Goal: Check status: Check status

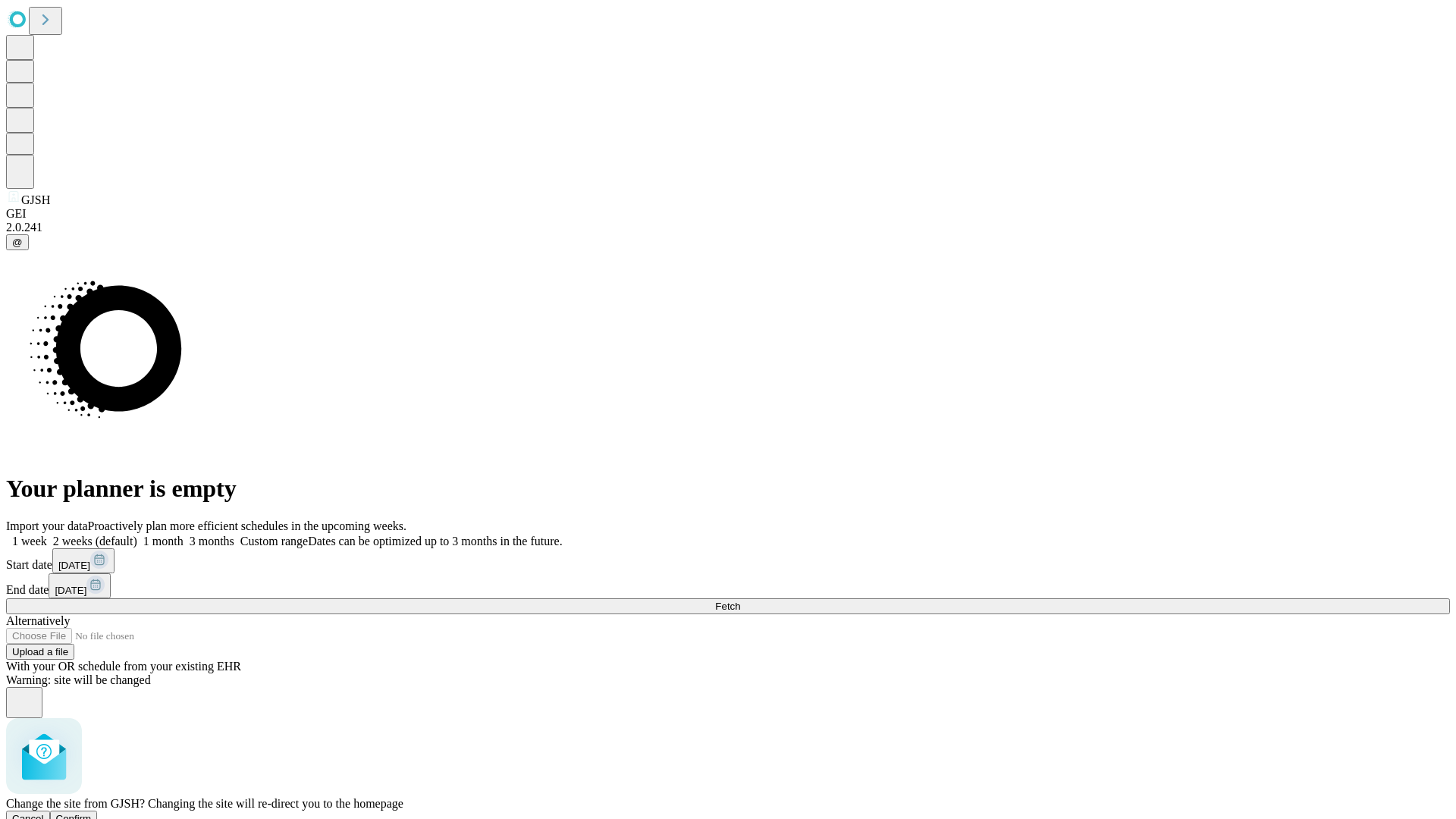
click at [91, 813] on span "Confirm" at bounding box center [74, 818] width 36 height 11
click at [184, 535] on label "1 month" at bounding box center [160, 541] width 47 height 13
click at [740, 601] on span "Fetch" at bounding box center [728, 606] width 25 height 11
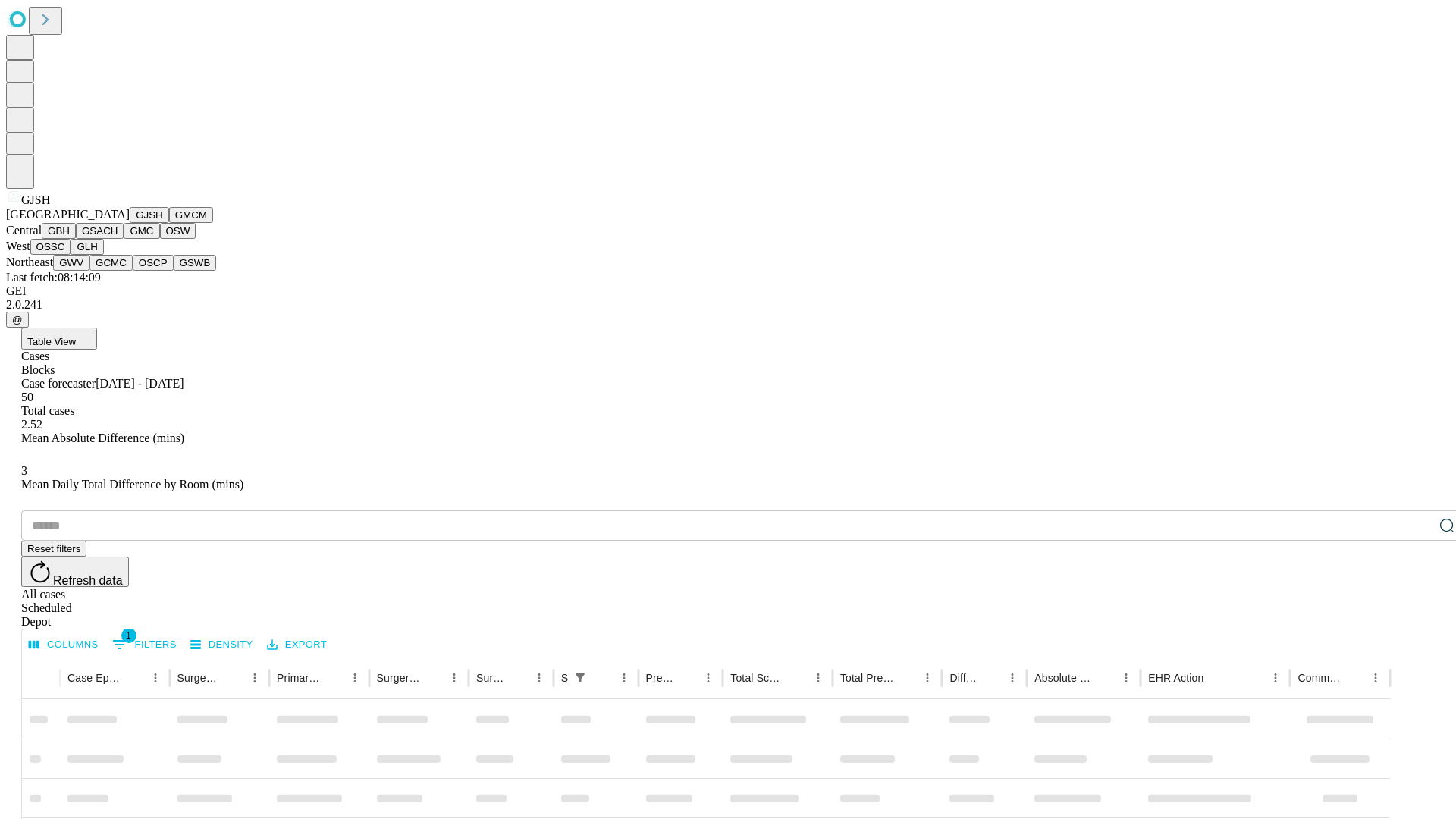
click at [169, 223] on button "GMCM" at bounding box center [191, 215] width 44 height 16
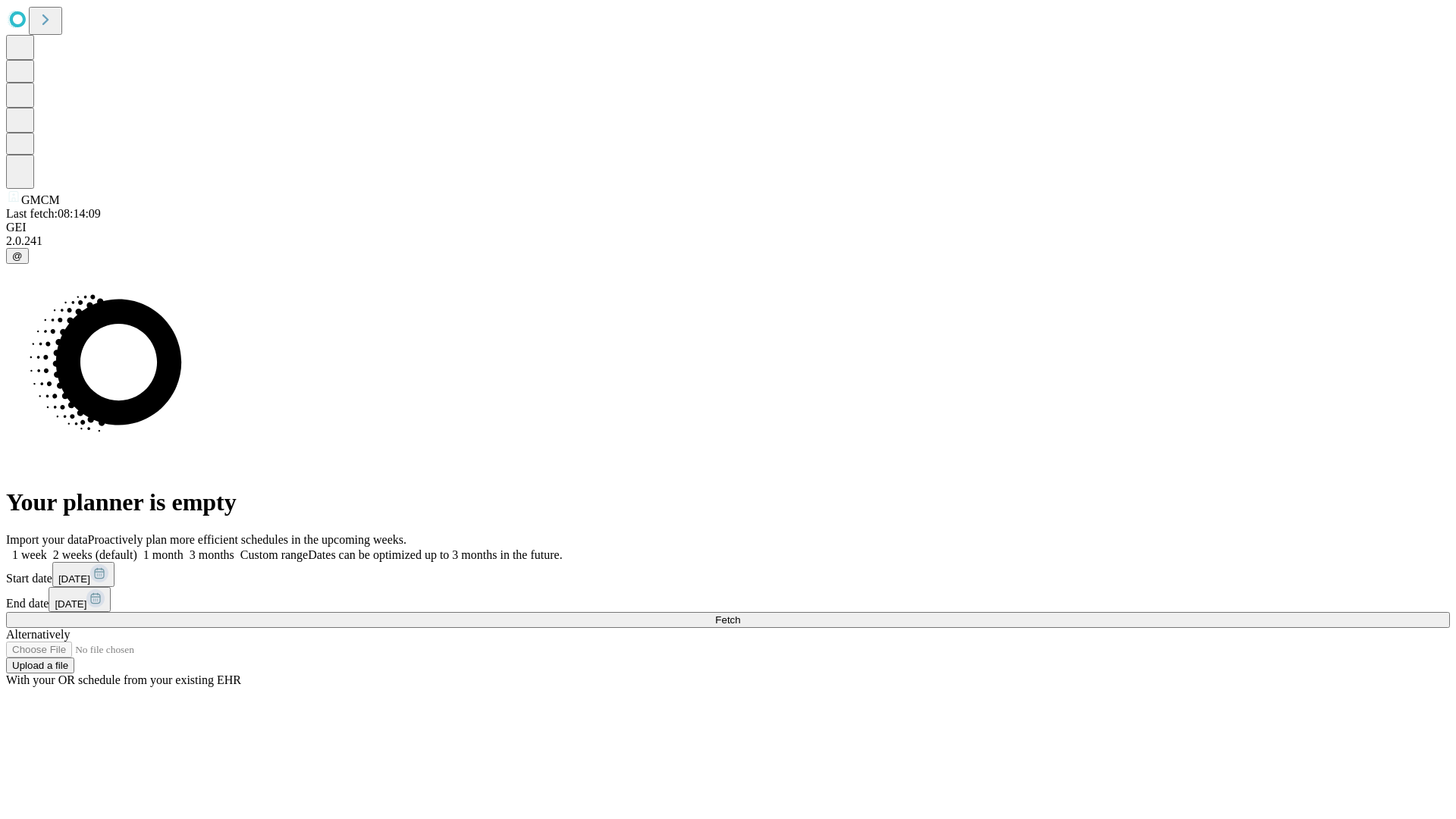
click at [184, 548] on label "1 month" at bounding box center [160, 554] width 47 height 13
click at [740, 614] on span "Fetch" at bounding box center [728, 619] width 25 height 11
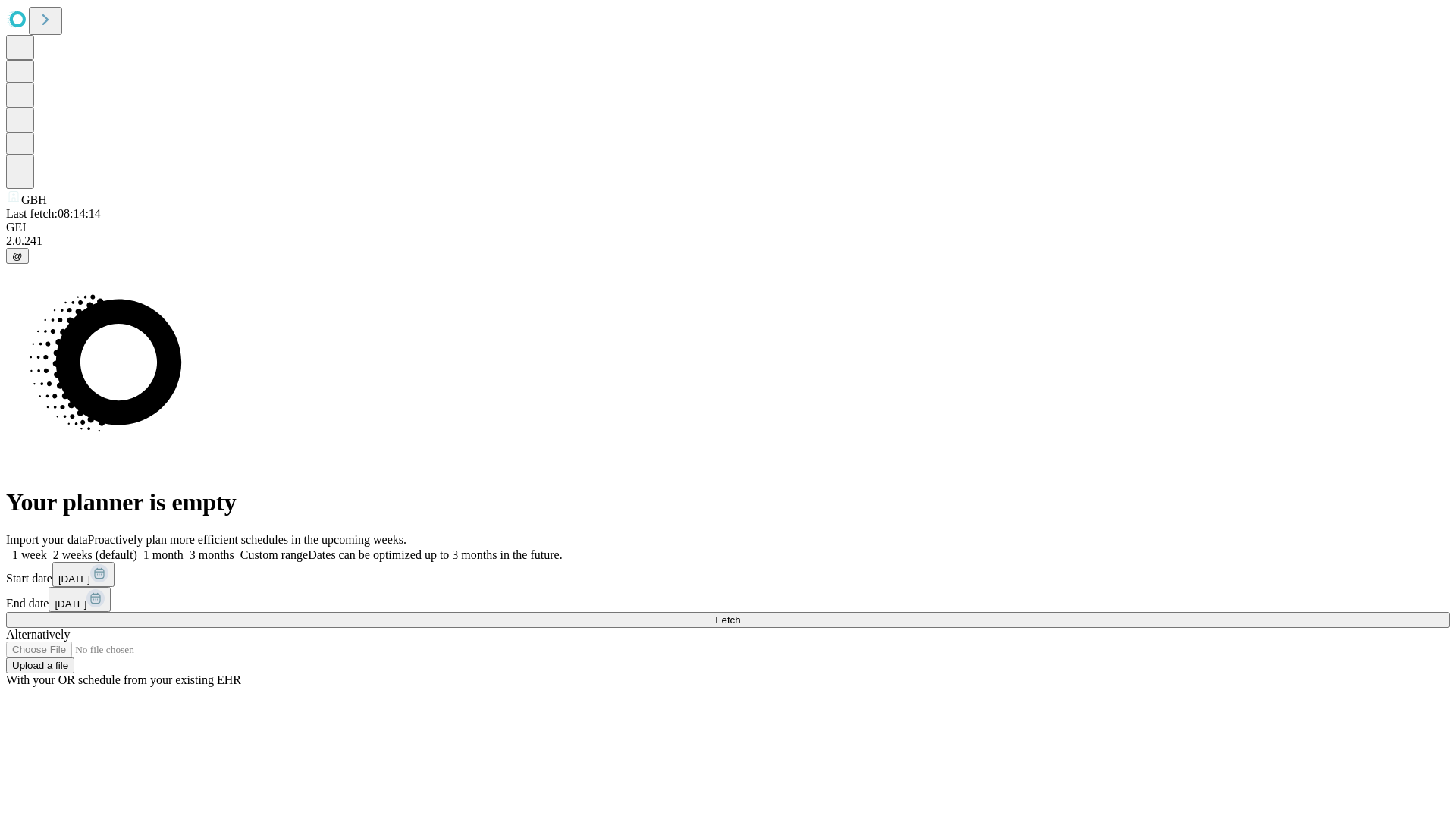
click at [184, 548] on label "1 month" at bounding box center [160, 554] width 47 height 13
click at [740, 614] on span "Fetch" at bounding box center [728, 619] width 25 height 11
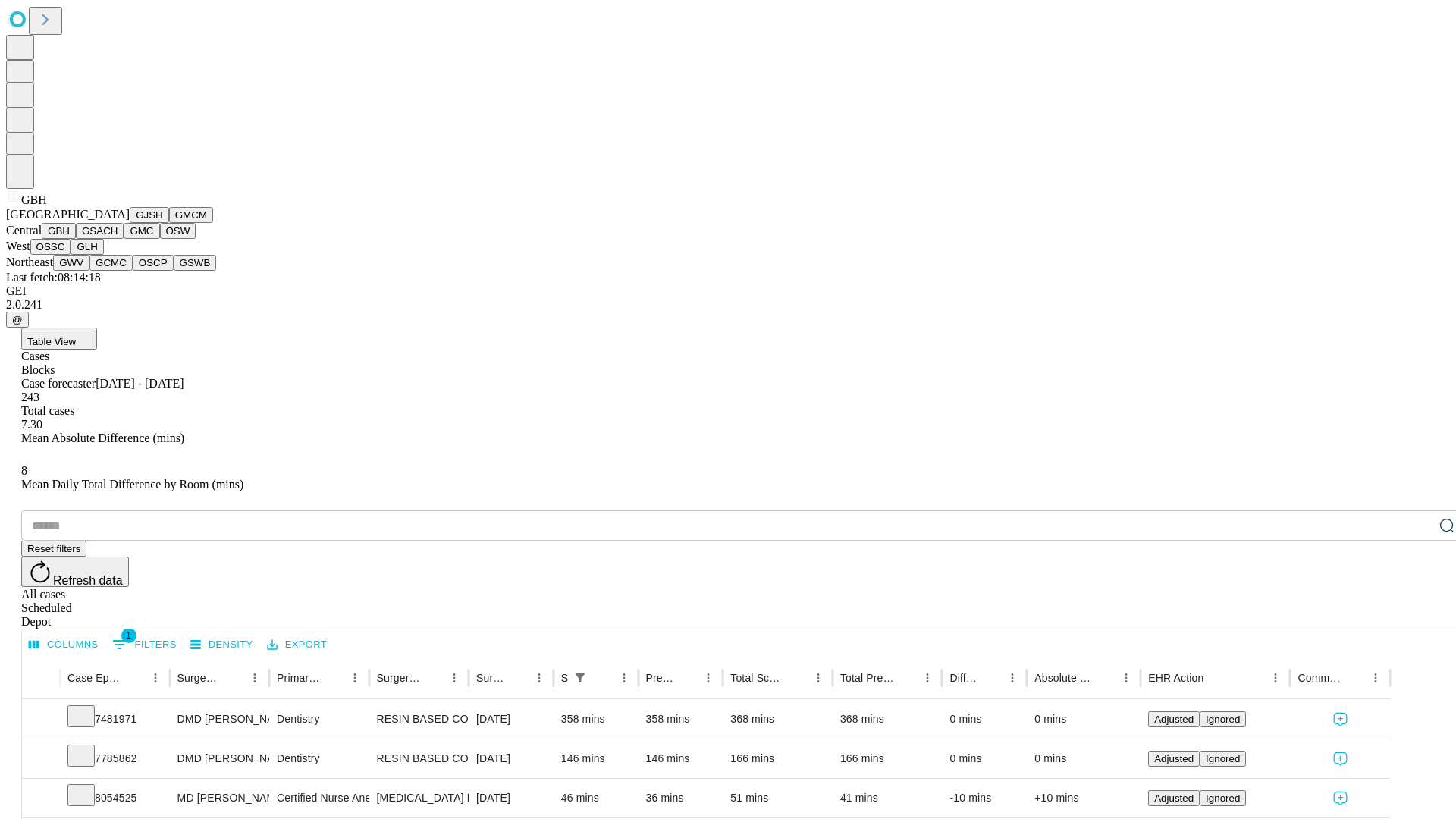
click at [118, 239] on button "GSACH" at bounding box center [100, 230] width 47 height 16
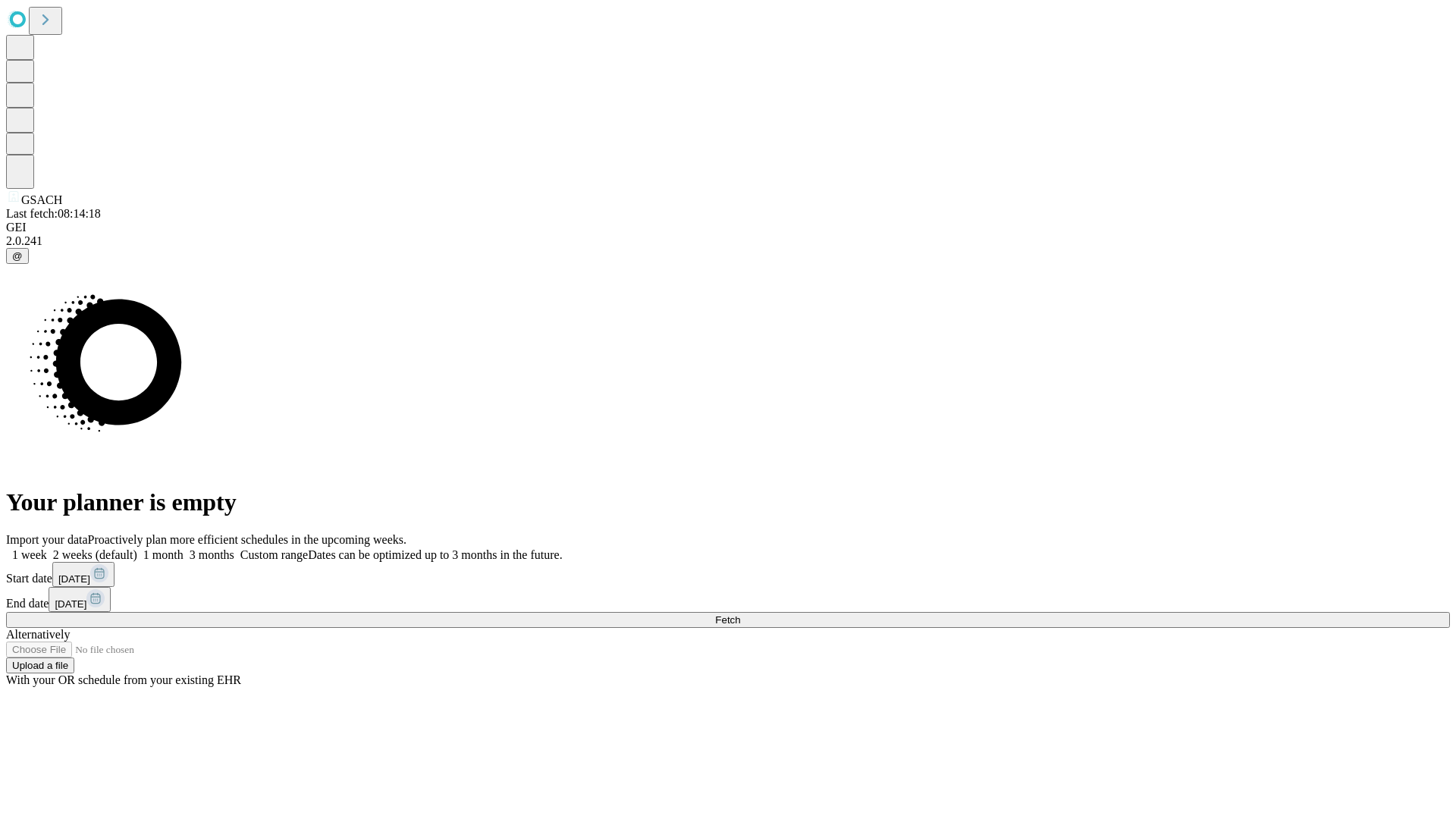
click at [184, 548] on label "1 month" at bounding box center [160, 554] width 47 height 13
click at [740, 614] on span "Fetch" at bounding box center [728, 619] width 25 height 11
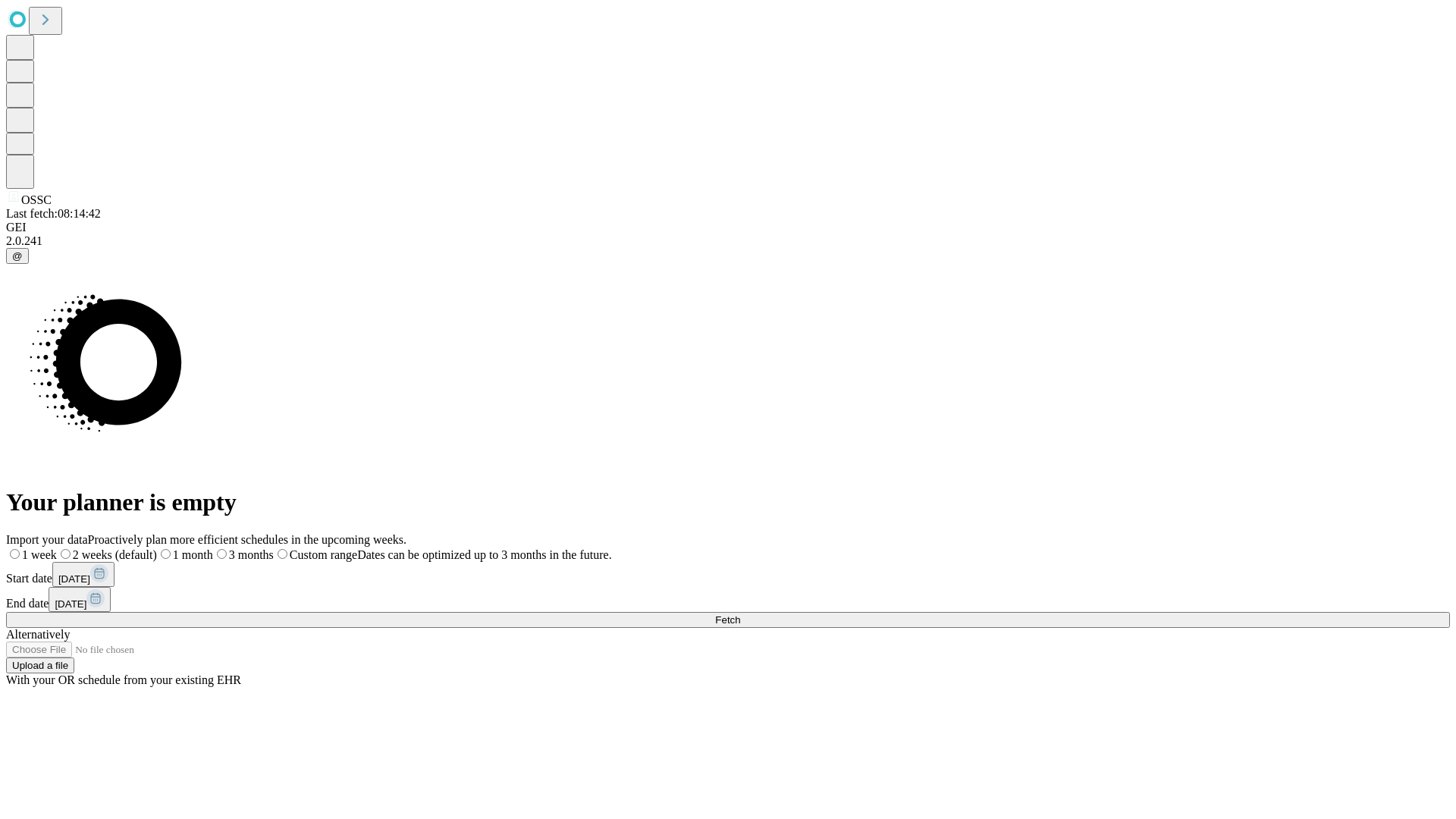
click at [740, 614] on span "Fetch" at bounding box center [728, 619] width 25 height 11
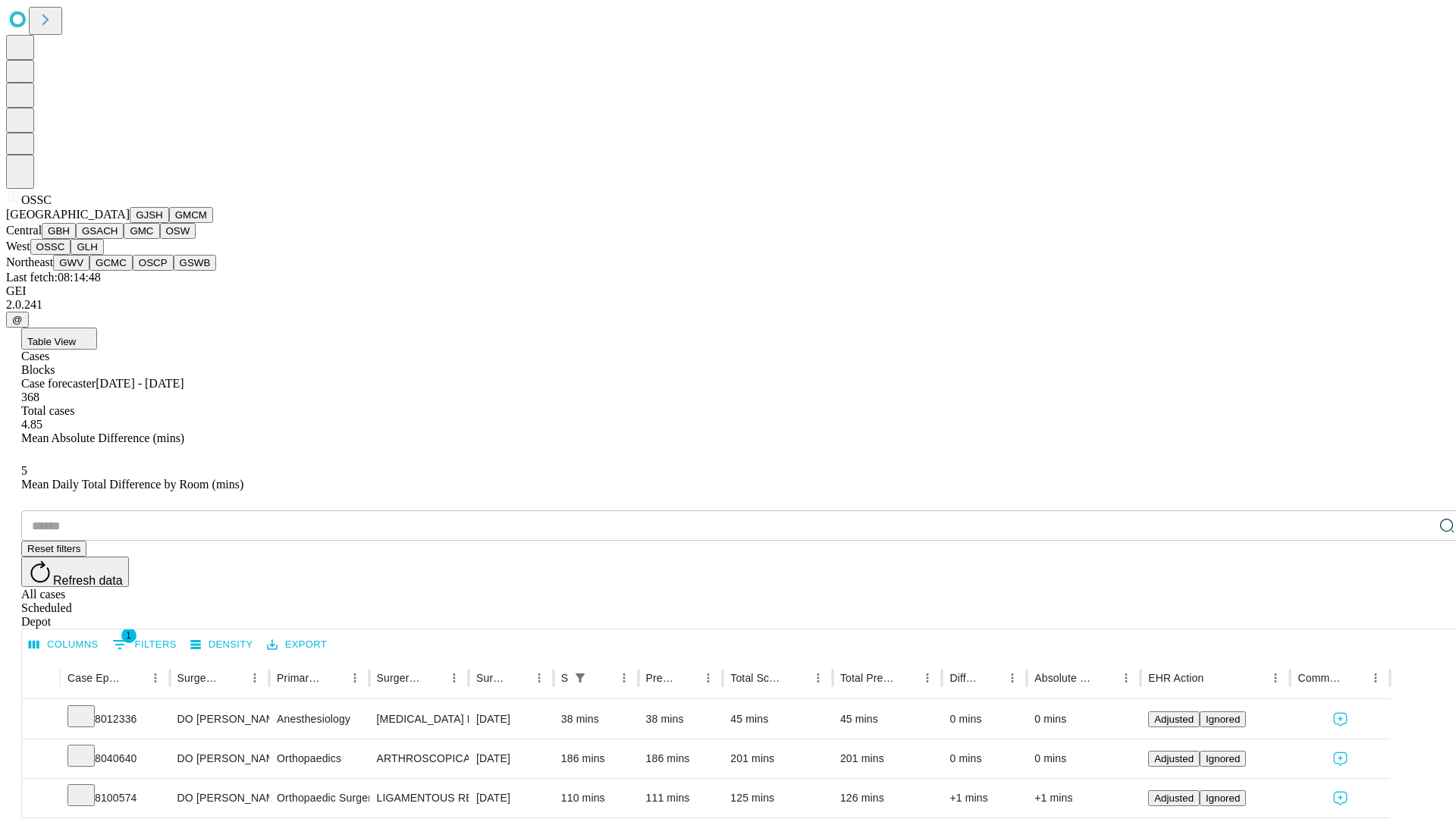
click at [103, 255] on button "GLH" at bounding box center [86, 246] width 33 height 16
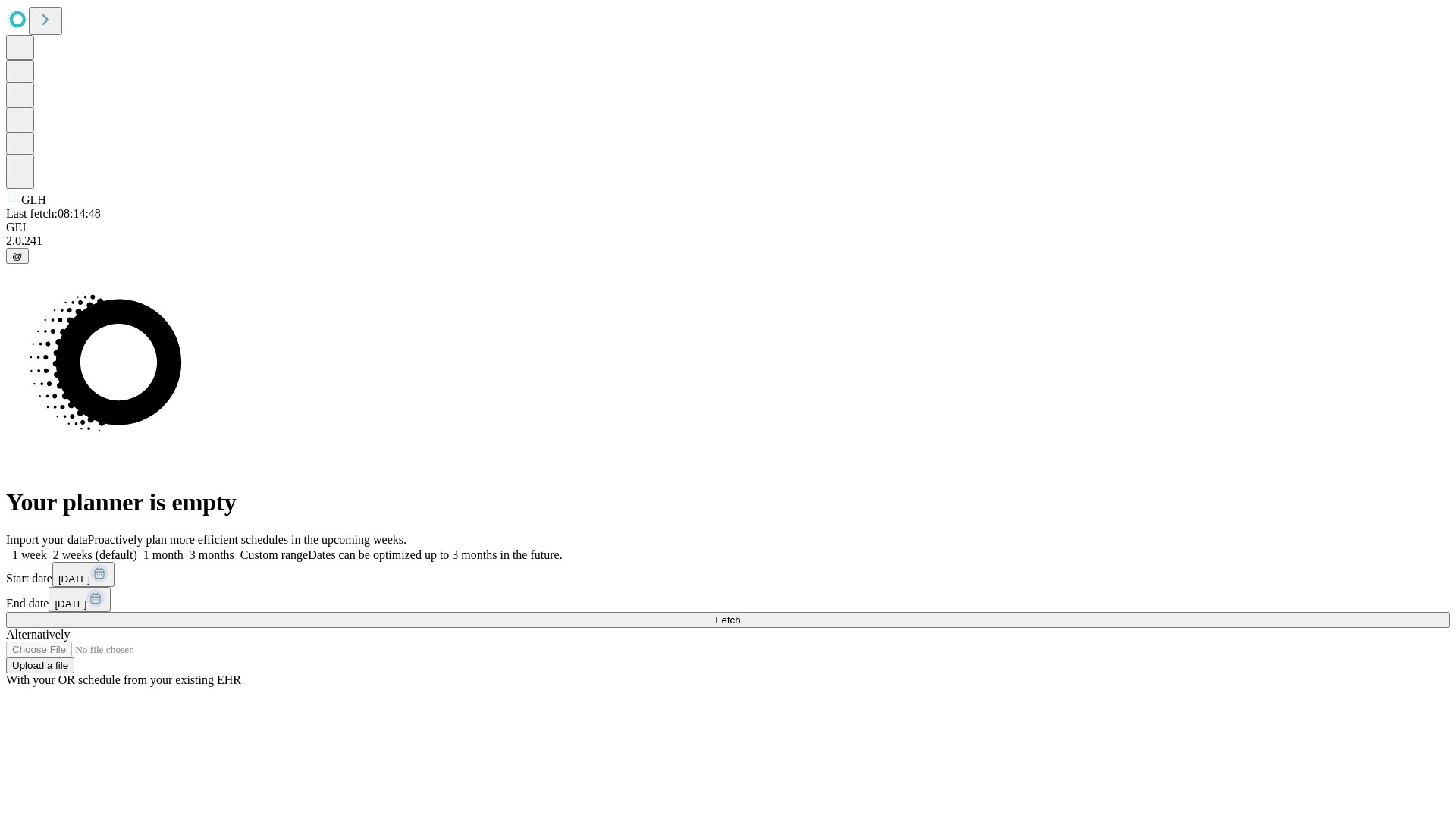
click at [184, 548] on label "1 month" at bounding box center [160, 554] width 47 height 13
click at [740, 614] on span "Fetch" at bounding box center [728, 619] width 25 height 11
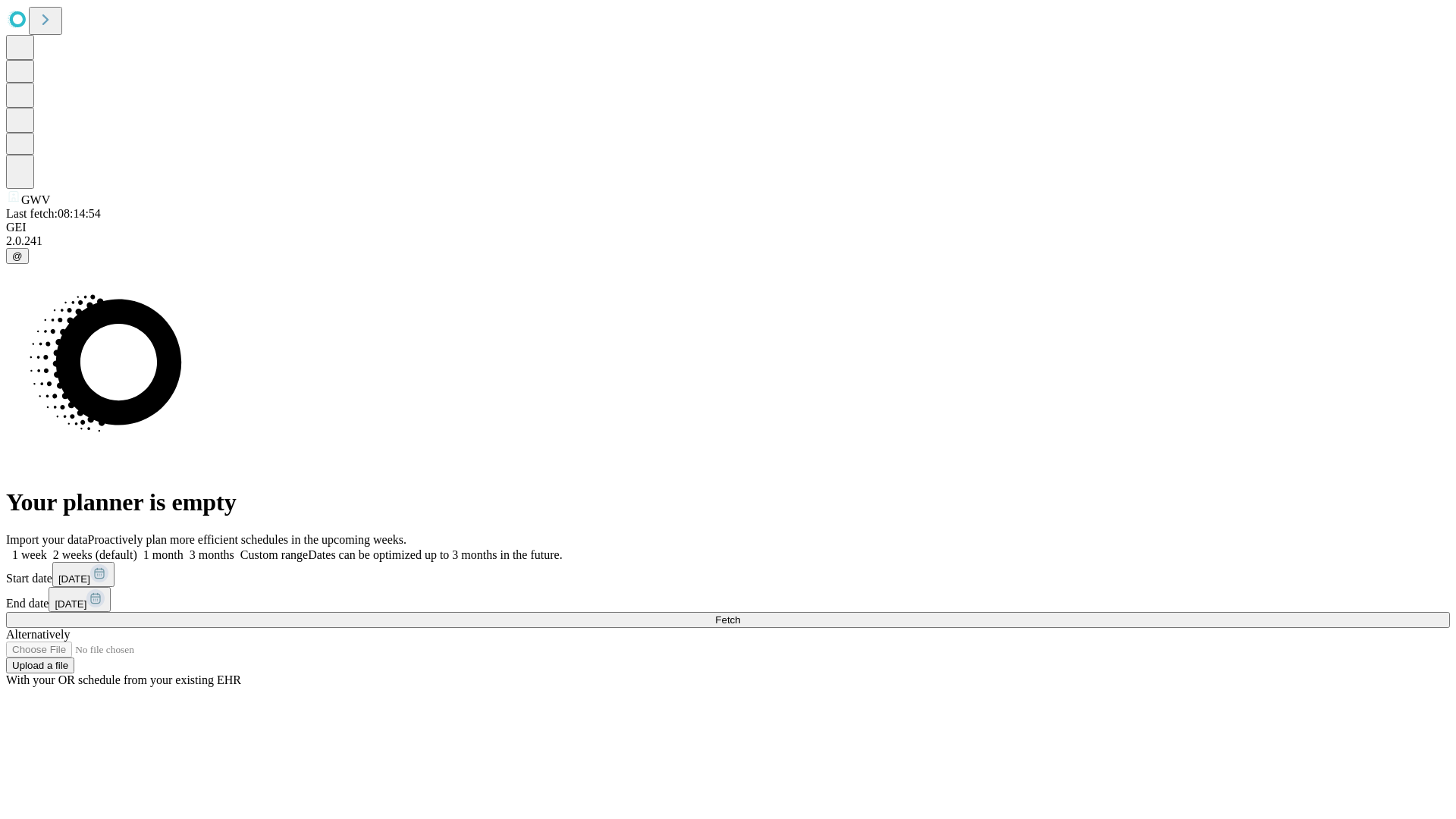
click at [740, 614] on span "Fetch" at bounding box center [728, 619] width 25 height 11
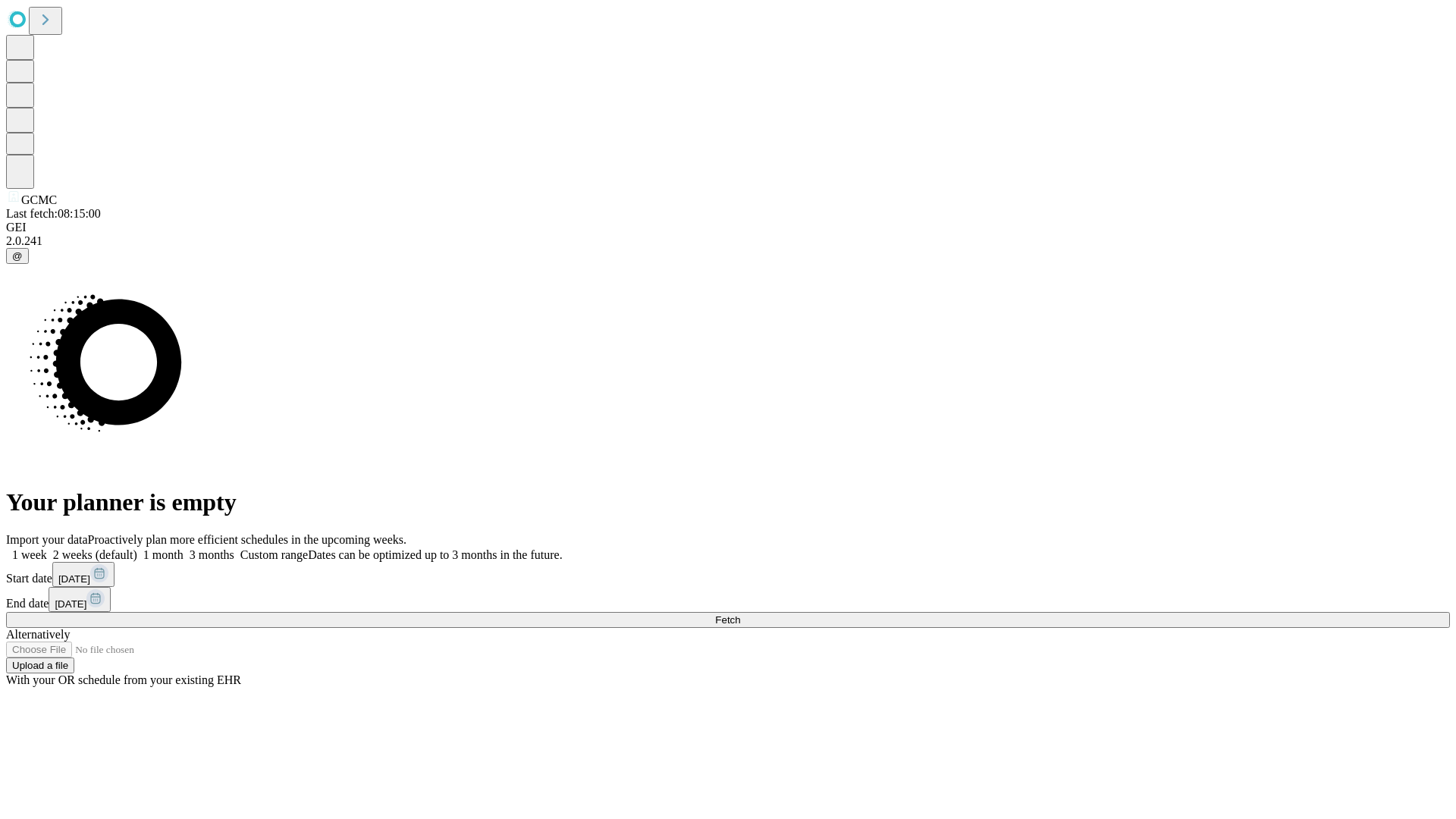
click at [184, 548] on label "1 month" at bounding box center [160, 554] width 47 height 13
click at [740, 614] on span "Fetch" at bounding box center [728, 619] width 25 height 11
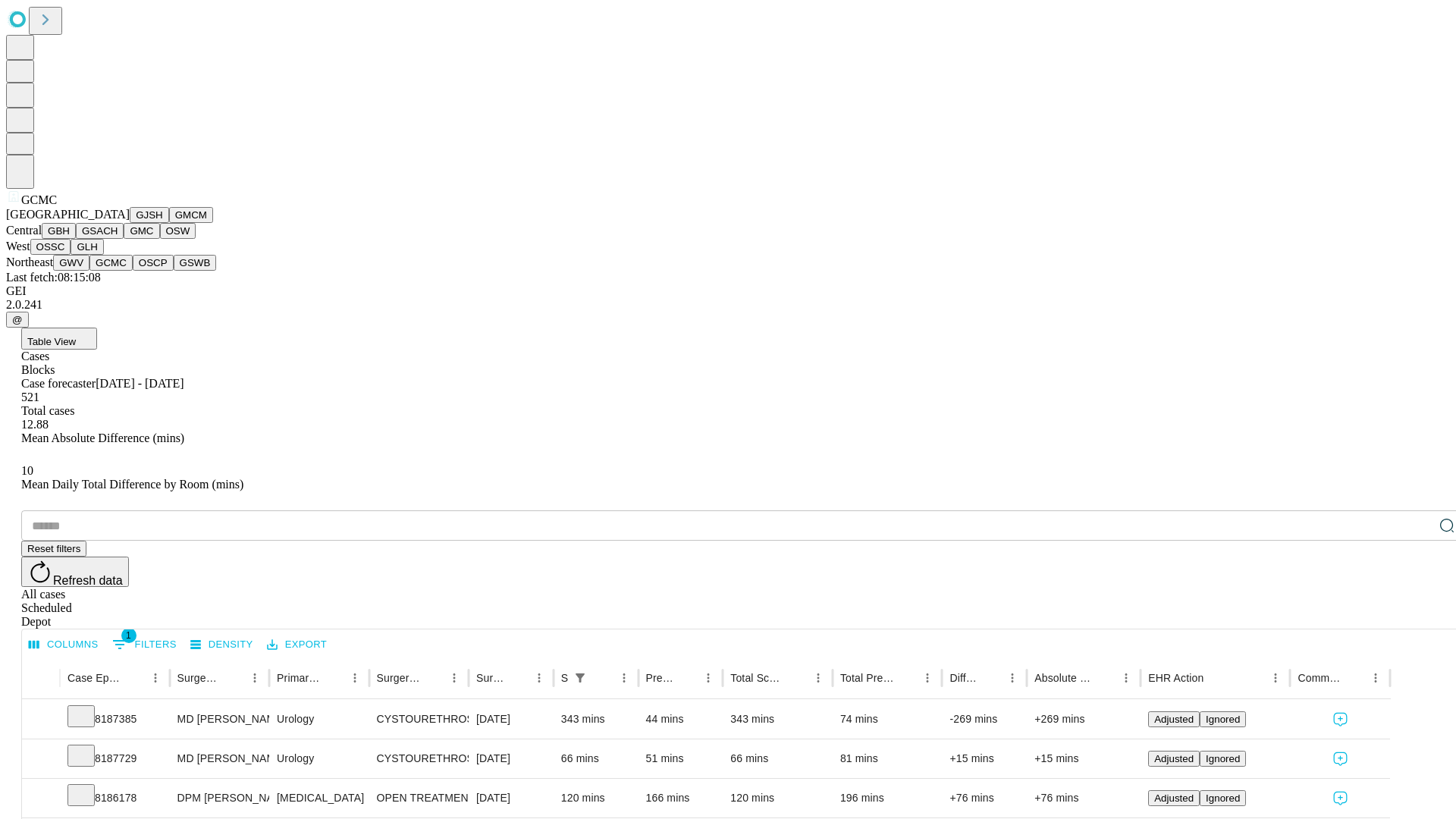
click at [133, 271] on button "OSCP" at bounding box center [153, 262] width 41 height 16
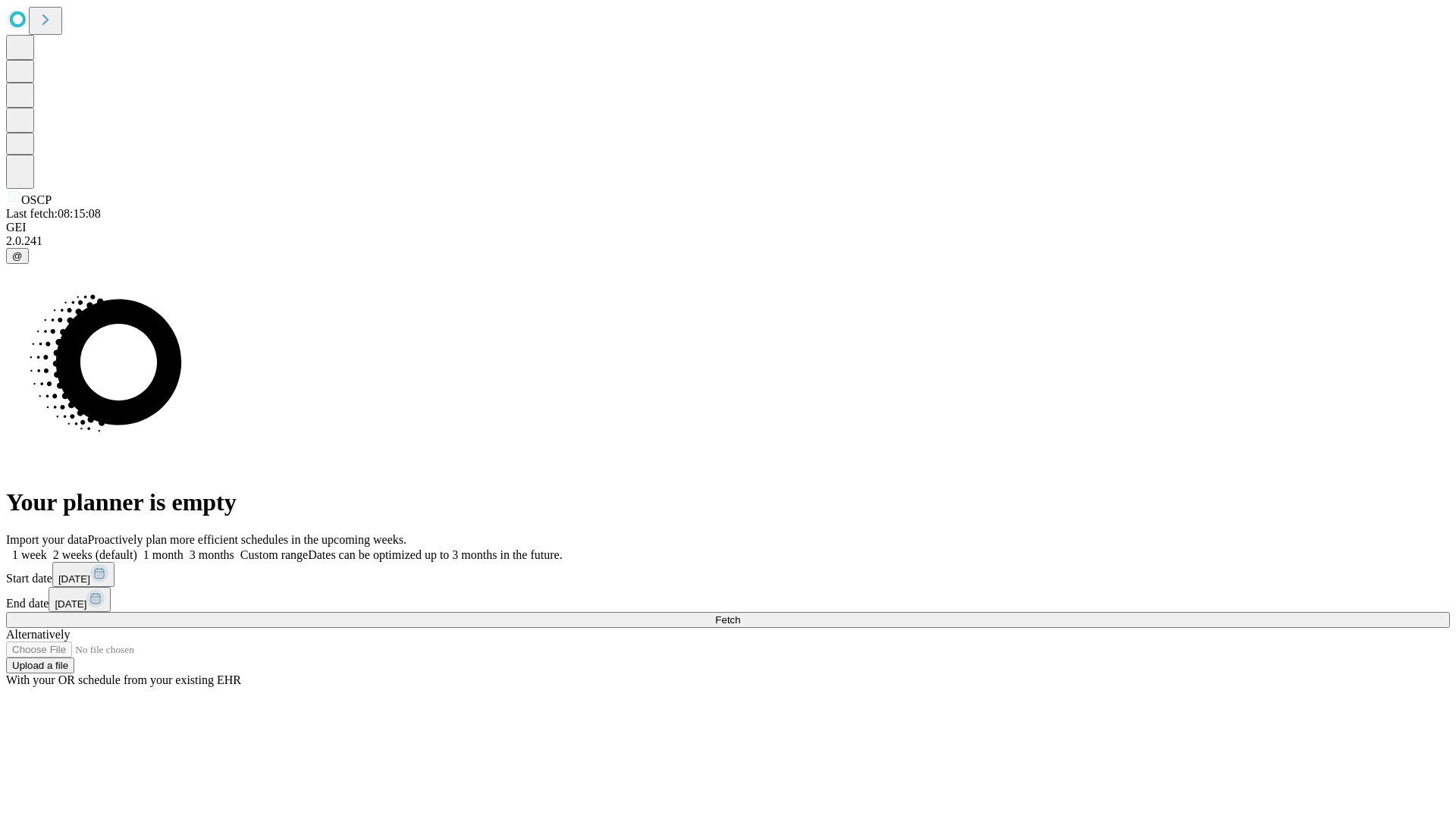
click at [184, 548] on label "1 month" at bounding box center [160, 554] width 47 height 13
click at [740, 614] on span "Fetch" at bounding box center [728, 619] width 25 height 11
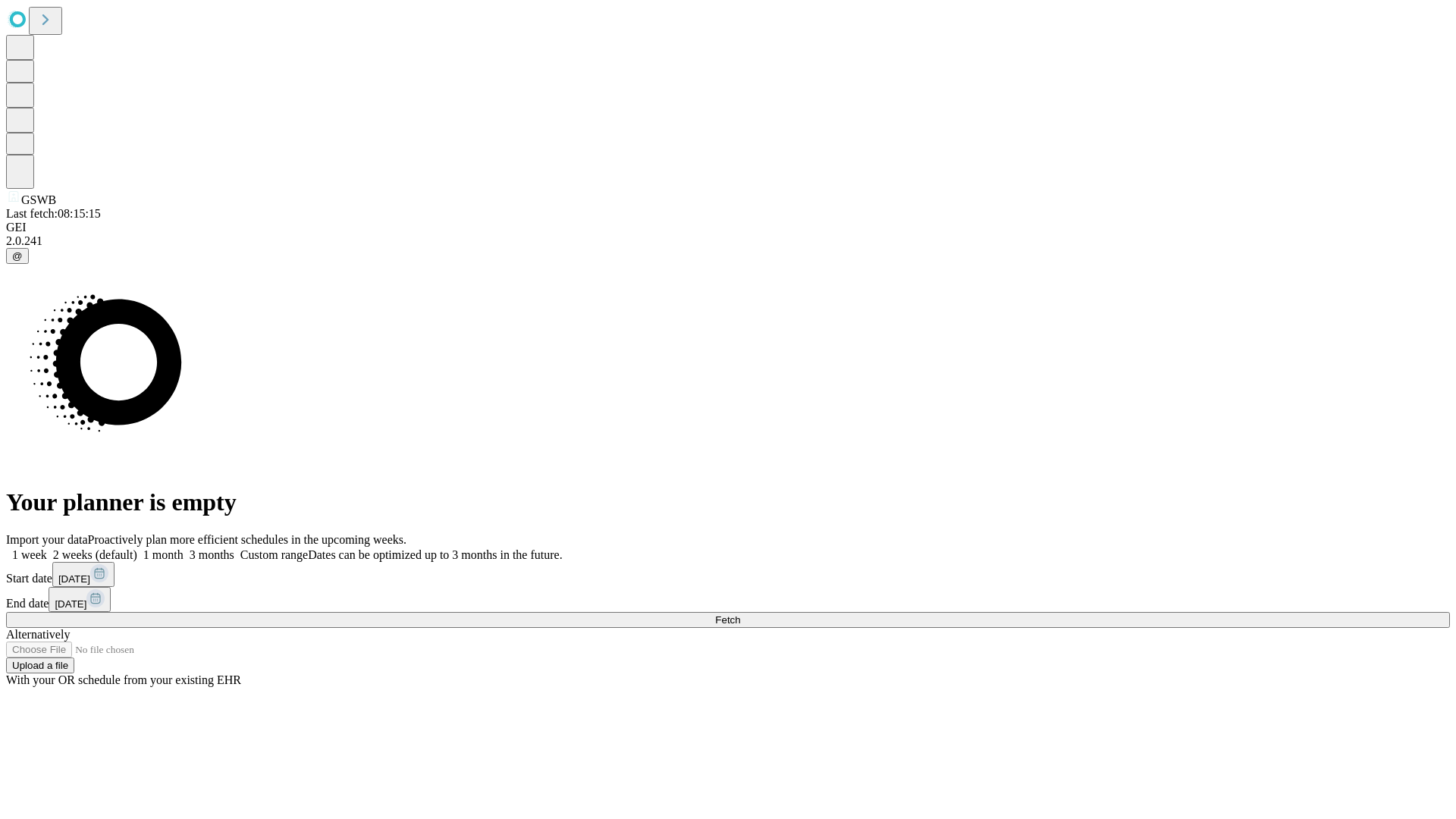
click at [184, 548] on label "1 month" at bounding box center [160, 554] width 47 height 13
click at [740, 614] on span "Fetch" at bounding box center [728, 619] width 25 height 11
